Goal: Navigation & Orientation: Understand site structure

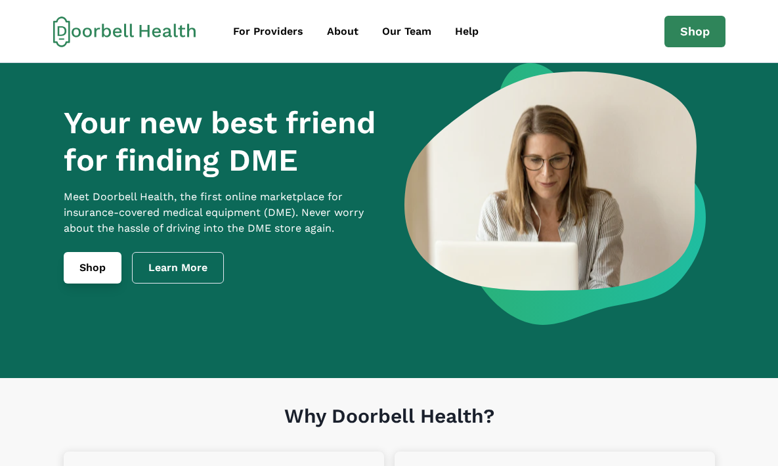
click at [106, 277] on link "Shop" at bounding box center [93, 268] width 58 height 32
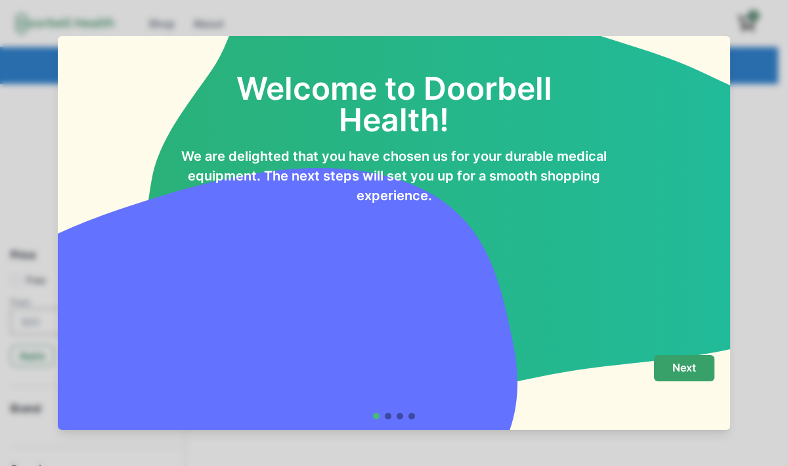
click at [670, 361] on button "Next" at bounding box center [684, 368] width 60 height 26
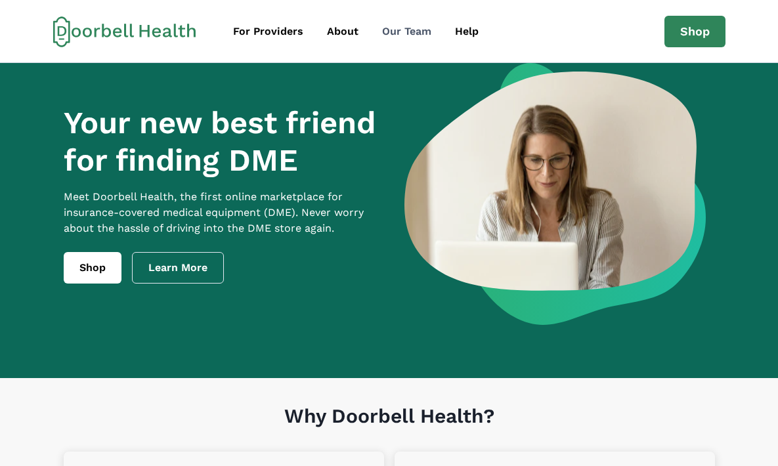
click at [405, 31] on div "Our Team" at bounding box center [406, 32] width 49 height 16
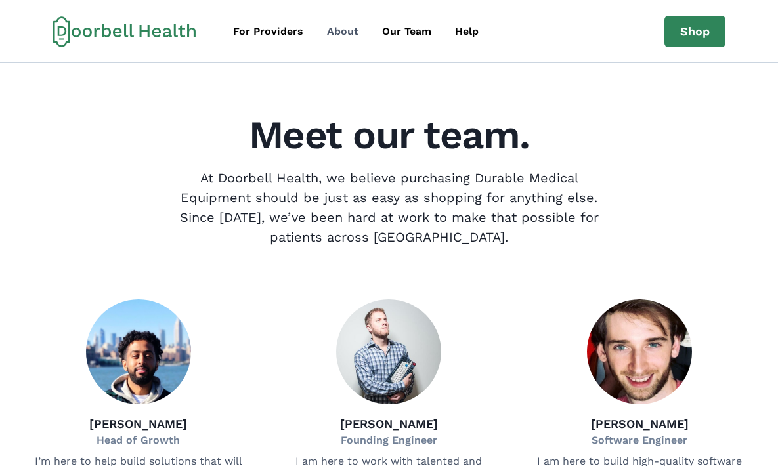
click at [334, 35] on div "About" at bounding box center [343, 32] width 32 height 16
